Goal: Register for event/course

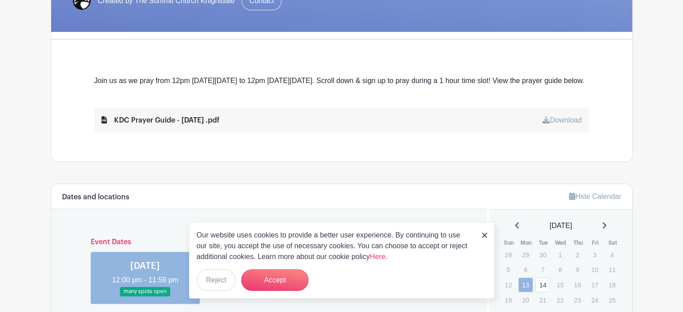
scroll to position [203, 0]
click at [277, 275] on button "Accept" at bounding box center [274, 280] width 67 height 22
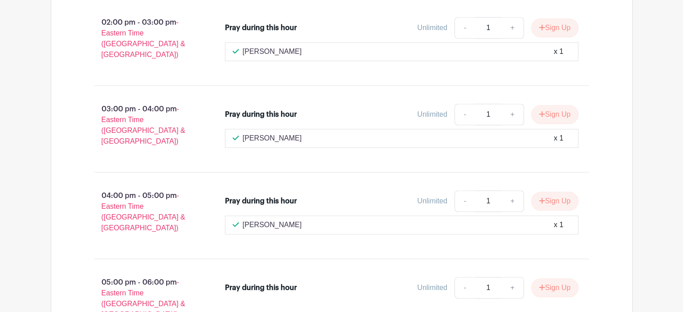
scroll to position [878, 0]
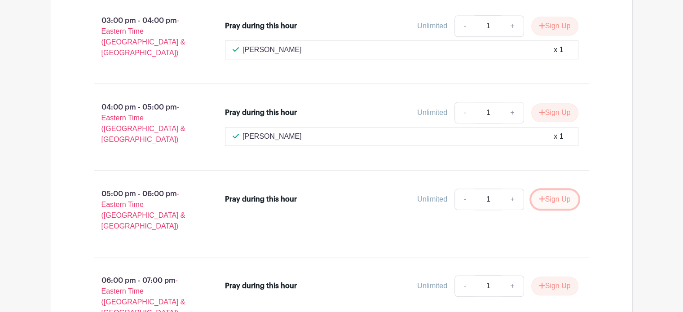
click at [550, 190] on button "Sign Up" at bounding box center [554, 199] width 47 height 19
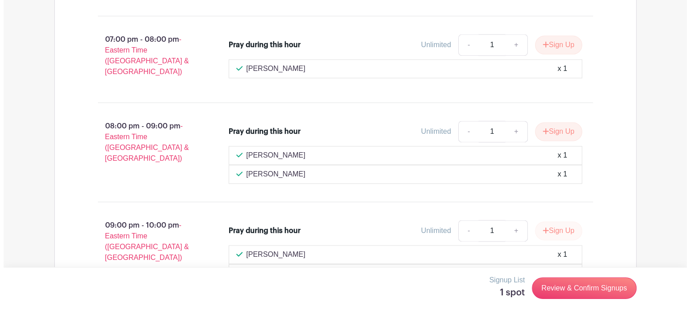
scroll to position [1218, 0]
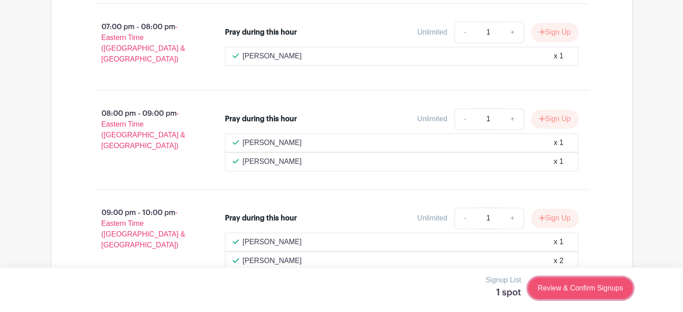
click at [582, 284] on link "Review & Confirm Signups" at bounding box center [580, 288] width 104 height 22
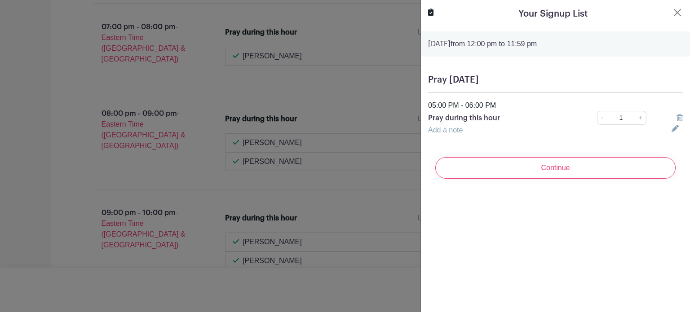
click at [671, 128] on icon at bounding box center [674, 128] width 7 height 7
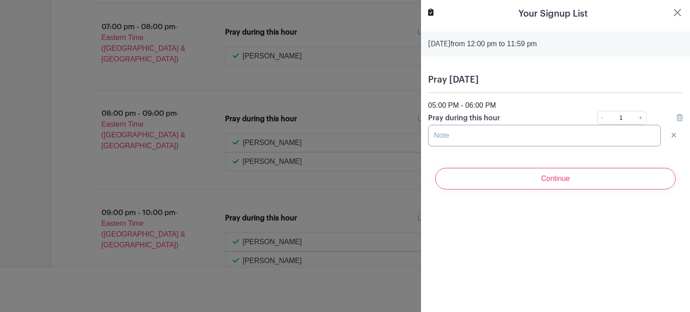
click at [450, 141] on input "text" at bounding box center [544, 136] width 233 height 22
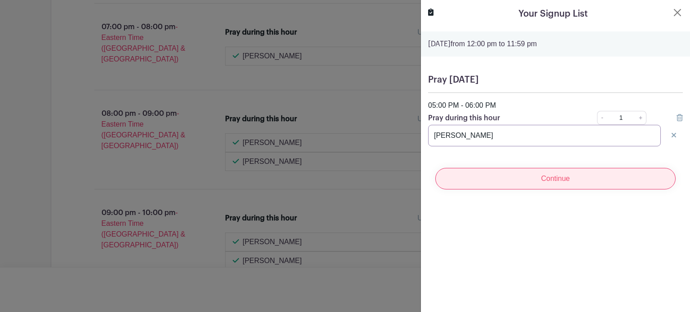
type input "[PERSON_NAME]"
click at [551, 179] on input "Continue" at bounding box center [555, 179] width 240 height 22
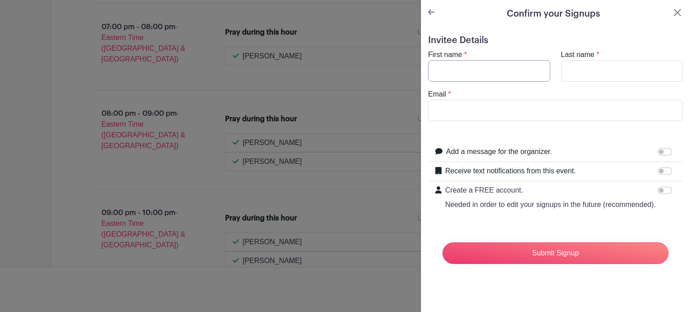
click at [456, 68] on input "First name" at bounding box center [489, 71] width 122 height 22
type input "[PERSON_NAME]"
type input "[PERSON_NAME][EMAIL_ADDRESS][DOMAIN_NAME]"
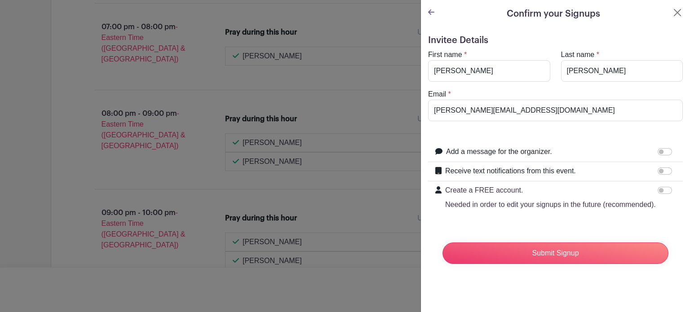
click at [431, 10] on icon at bounding box center [431, 12] width 6 height 7
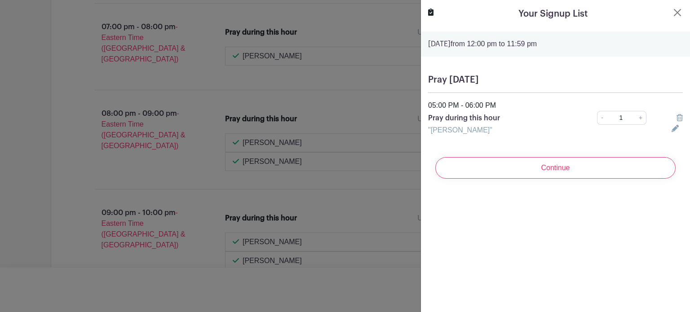
click at [477, 130] on div ""[PERSON_NAME]"" at bounding box center [543, 130] width 243 height 11
click at [671, 130] on icon at bounding box center [674, 128] width 7 height 7
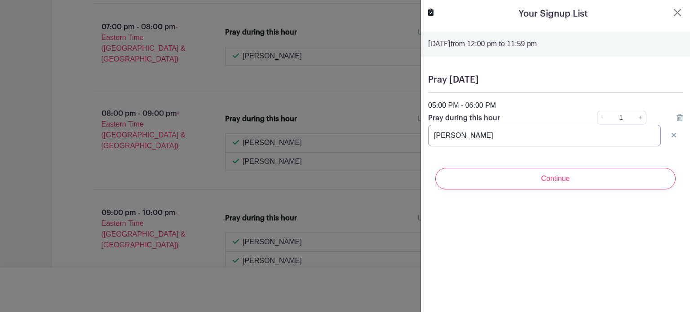
drag, startPoint x: 507, startPoint y: 135, endPoint x: 444, endPoint y: 135, distance: 63.7
click at [444, 135] on input "[PERSON_NAME]" at bounding box center [544, 136] width 233 height 22
type input "T"
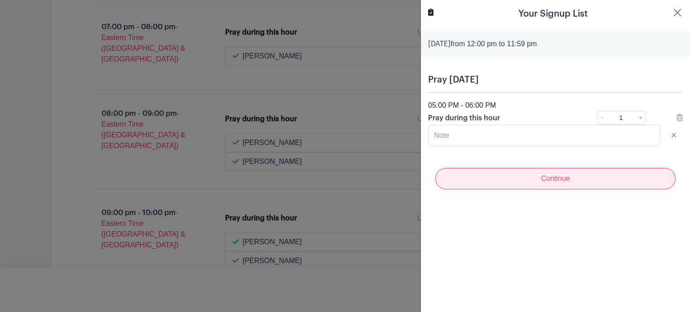
click at [551, 179] on input "Continue" at bounding box center [555, 179] width 240 height 22
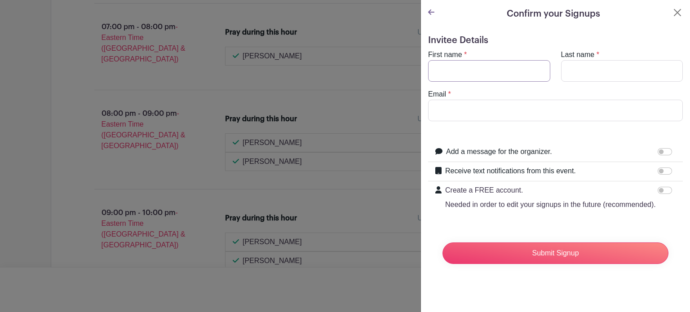
click at [460, 75] on input "First name" at bounding box center [489, 71] width 122 height 22
type input "[PERSON_NAME]"
type input "[PERSON_NAME][EMAIL_ADDRESS][DOMAIN_NAME]"
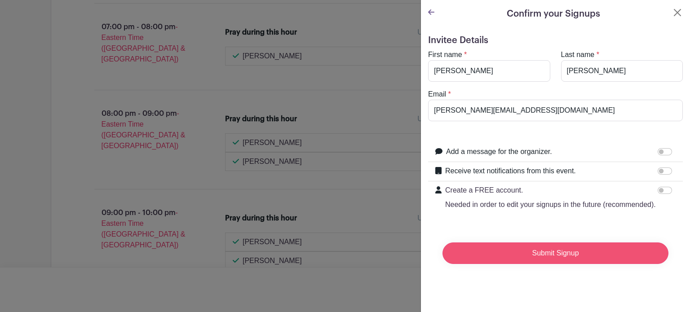
click at [559, 264] on input "Submit Signup" at bounding box center [555, 253] width 226 height 22
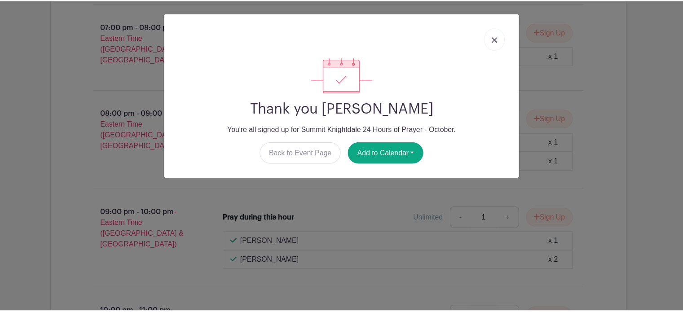
scroll to position [1221, 0]
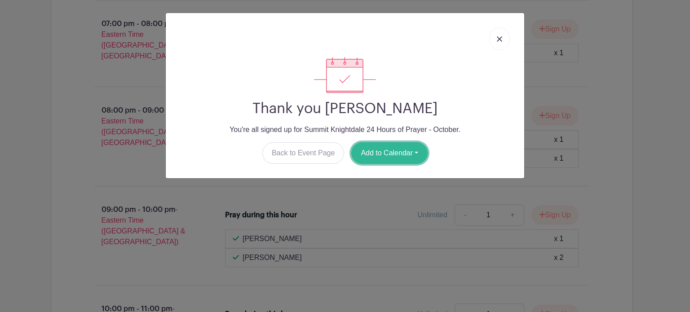
click at [389, 152] on button "Add to Calendar" at bounding box center [389, 153] width 76 height 22
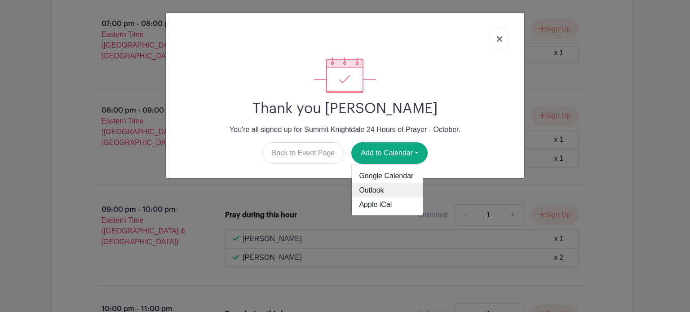
click at [374, 186] on link "Outlook" at bounding box center [387, 190] width 71 height 14
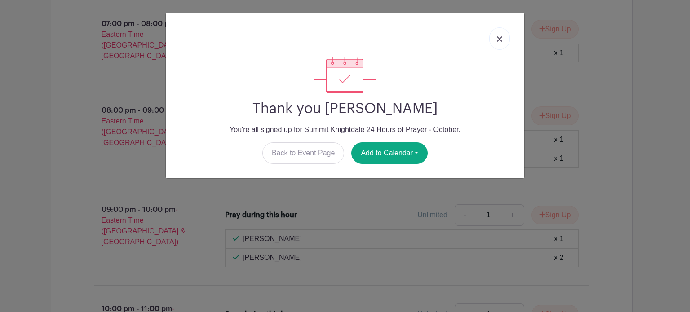
click at [499, 35] on link at bounding box center [499, 38] width 21 height 22
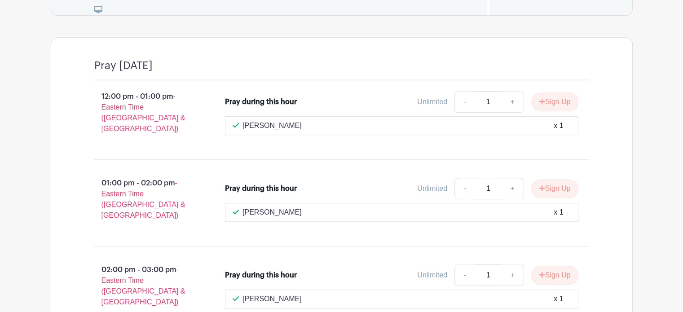
scroll to position [323, 0]
